Goal: Navigation & Orientation: Find specific page/section

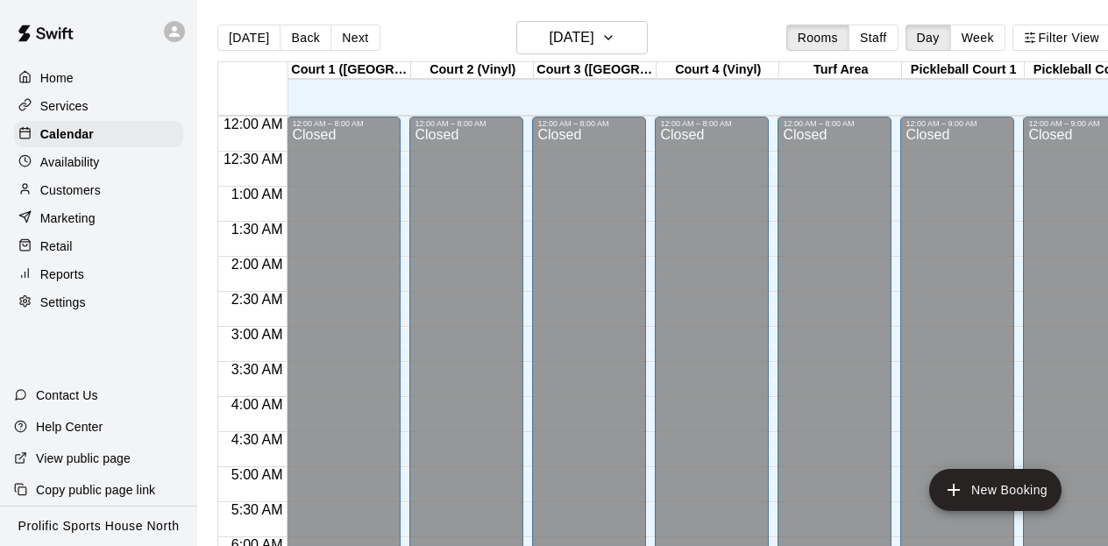
scroll to position [720, 0]
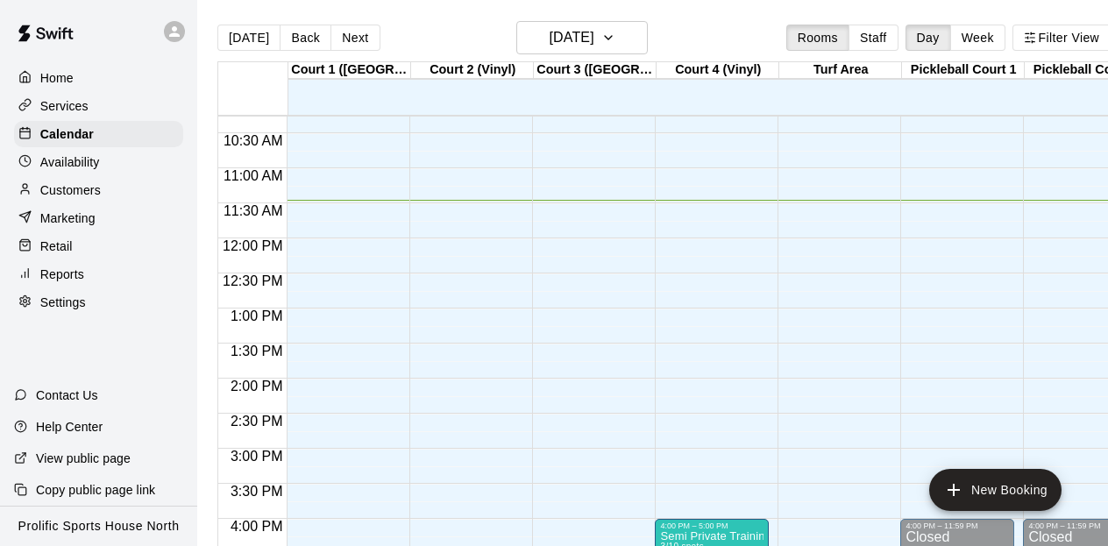
click at [172, 30] on icon at bounding box center [175, 32] width 16 height 16
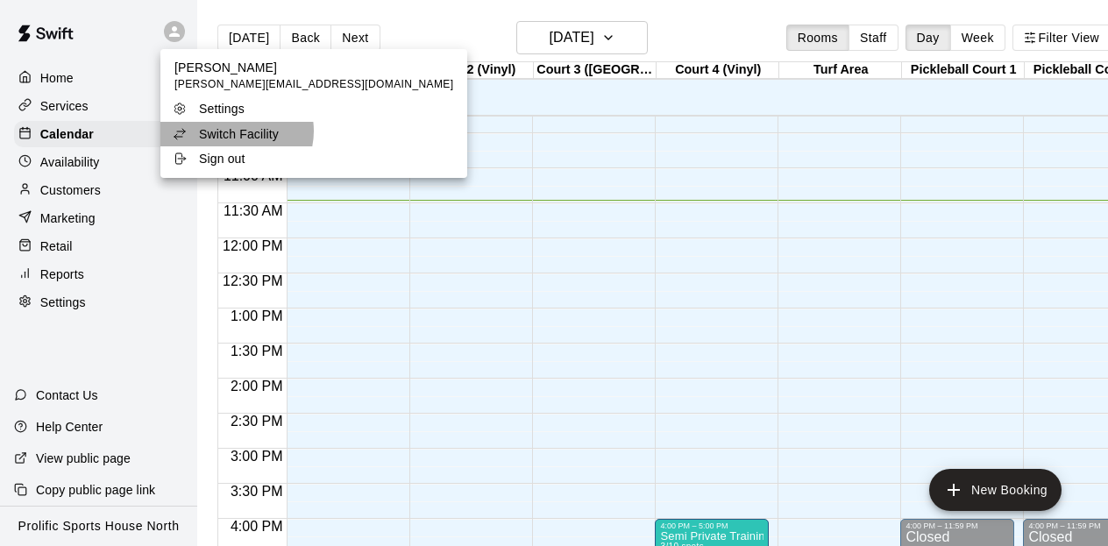
click at [234, 131] on p "Switch Facility" at bounding box center [239, 134] width 80 height 18
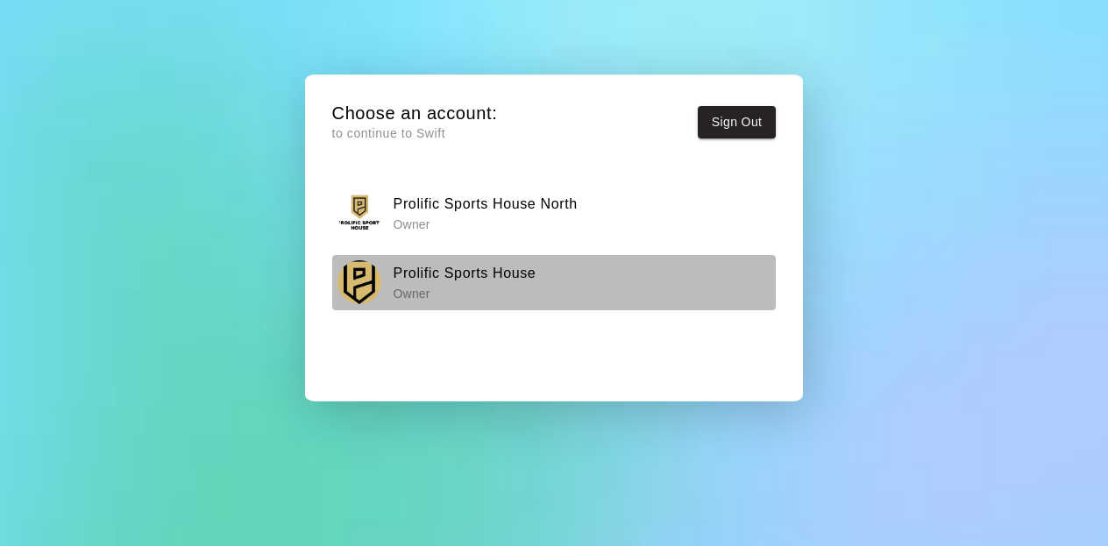
click at [469, 262] on h6 "Prolific Sports House" at bounding box center [465, 273] width 143 height 23
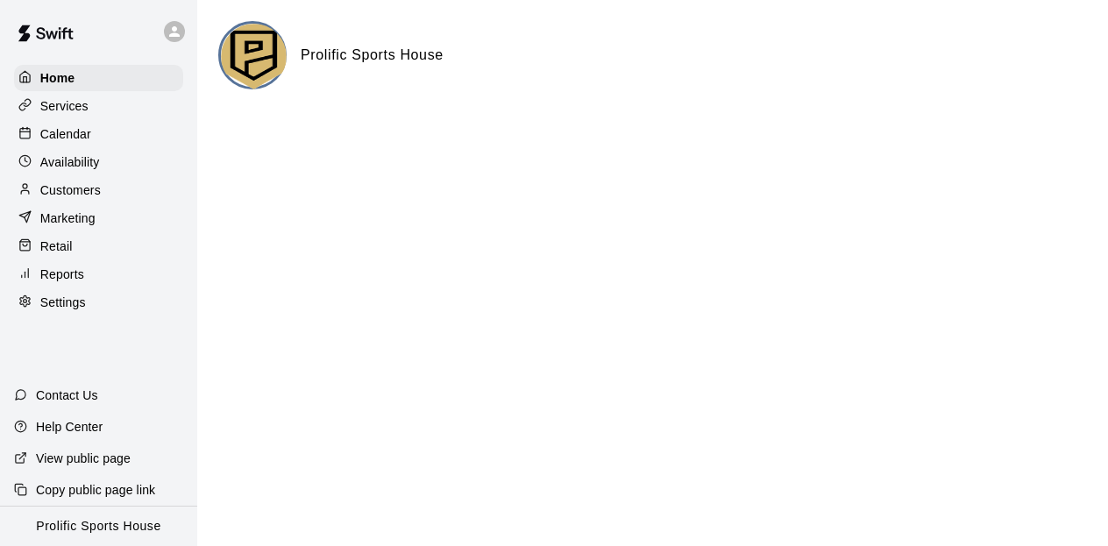
click at [76, 126] on p "Calendar" at bounding box center [65, 134] width 51 height 18
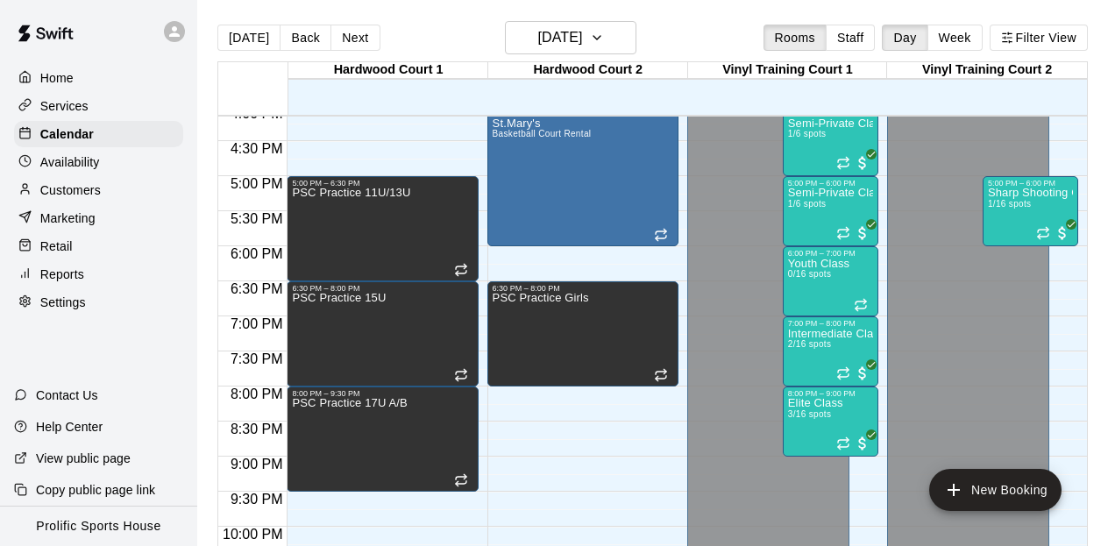
scroll to position [1139, 0]
